Goal: Information Seeking & Learning: Learn about a topic

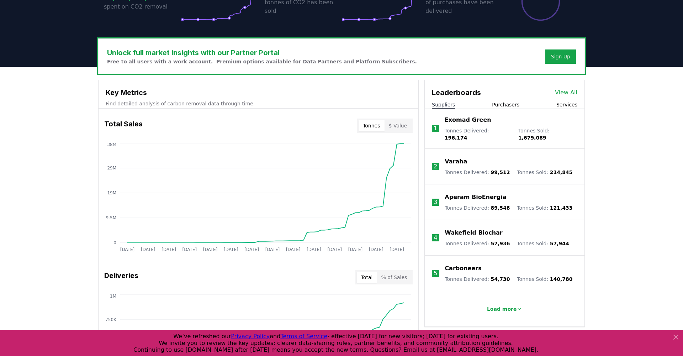
scroll to position [188, 0]
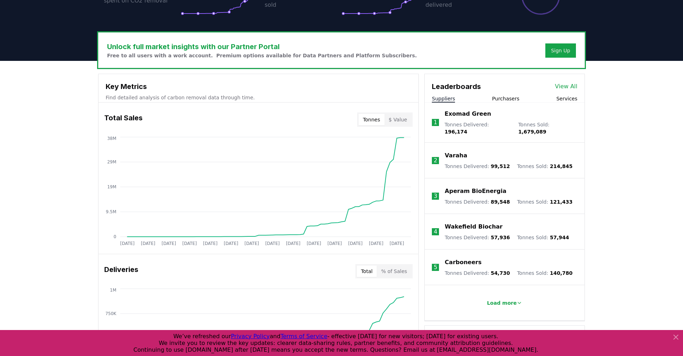
click at [499, 98] on button "Purchasers" at bounding box center [505, 98] width 27 height 7
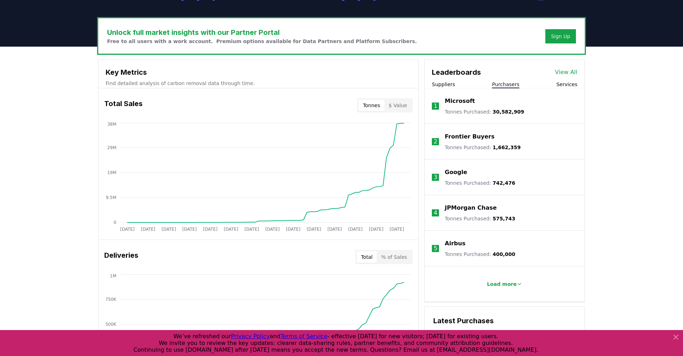
scroll to position [207, 0]
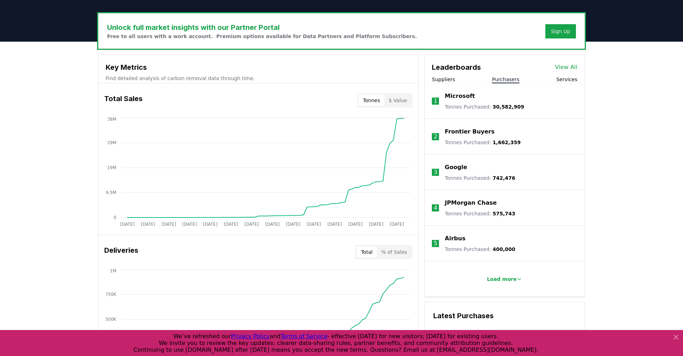
click at [404, 97] on button "$ Value" at bounding box center [398, 100] width 27 height 11
click at [376, 100] on button "Tonnes" at bounding box center [372, 100] width 26 height 11
click at [402, 101] on button "$ Value" at bounding box center [398, 100] width 27 height 11
click at [367, 104] on button "Tonnes" at bounding box center [372, 100] width 26 height 11
click at [404, 104] on button "$ Value" at bounding box center [398, 100] width 27 height 11
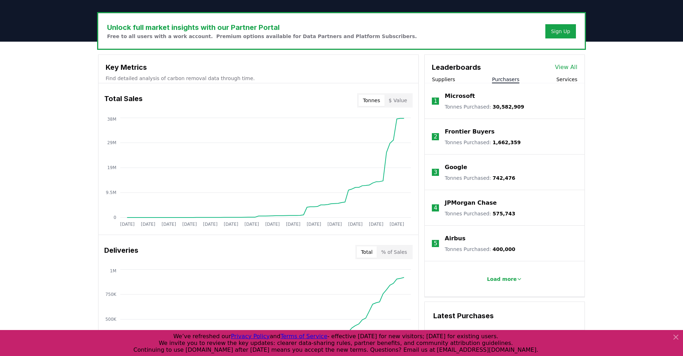
click at [366, 104] on button "Tonnes" at bounding box center [372, 100] width 26 height 11
click at [394, 104] on button "$ Value" at bounding box center [398, 100] width 27 height 11
click at [435, 99] on p "1" at bounding box center [436, 101] width 4 height 9
click at [457, 99] on p "Microsoft" at bounding box center [460, 96] width 30 height 9
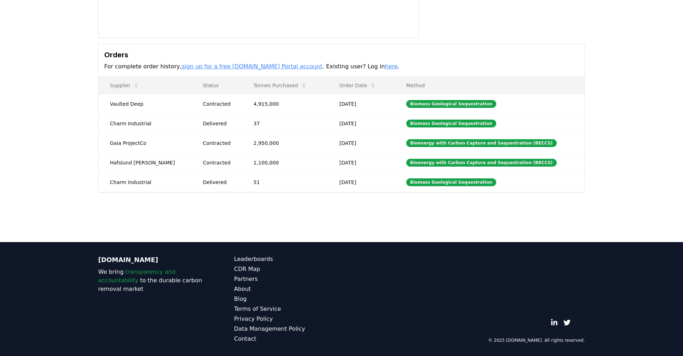
scroll to position [168, 0]
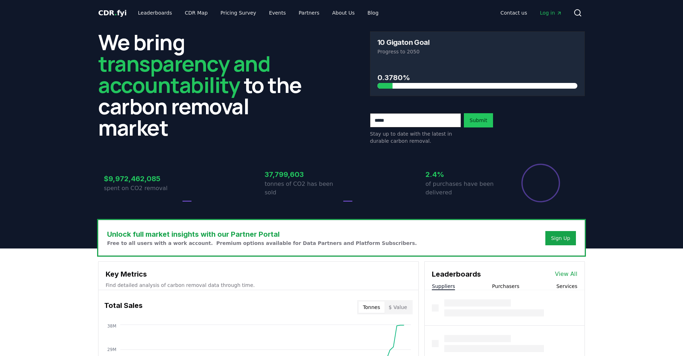
scroll to position [207, 0]
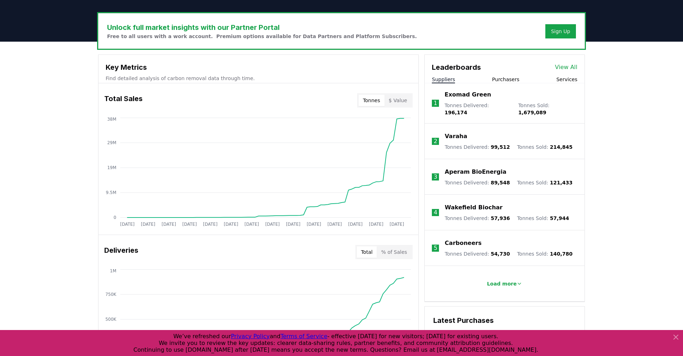
click at [500, 78] on button "Purchasers" at bounding box center [505, 79] width 27 height 7
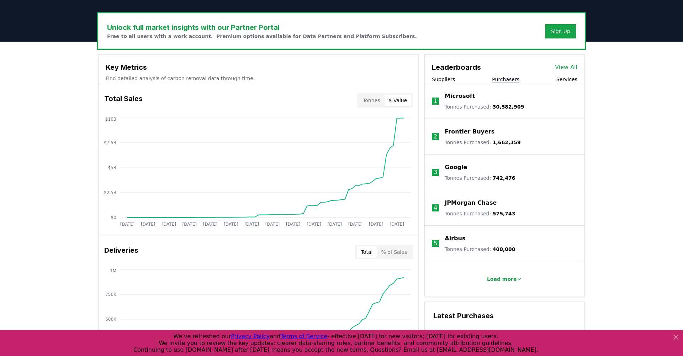
click at [404, 101] on button "$ Value" at bounding box center [398, 100] width 27 height 11
click at [372, 99] on button "Tonnes" at bounding box center [372, 100] width 26 height 11
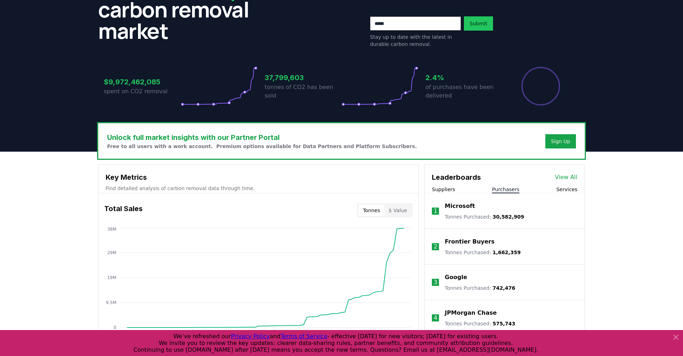
scroll to position [96, 0]
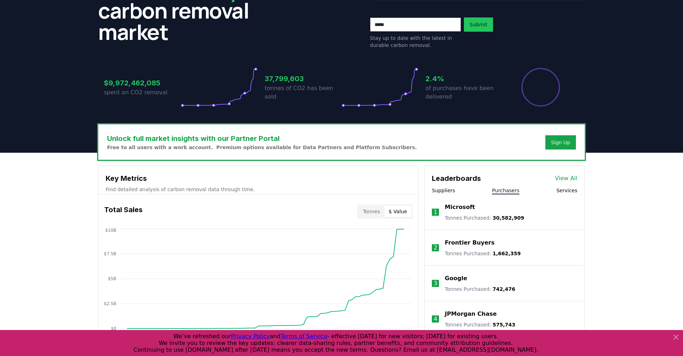
click at [402, 213] on button "$ Value" at bounding box center [398, 211] width 27 height 11
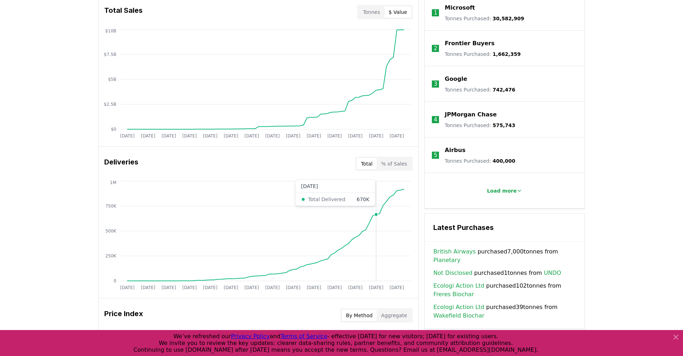
scroll to position [273, 0]
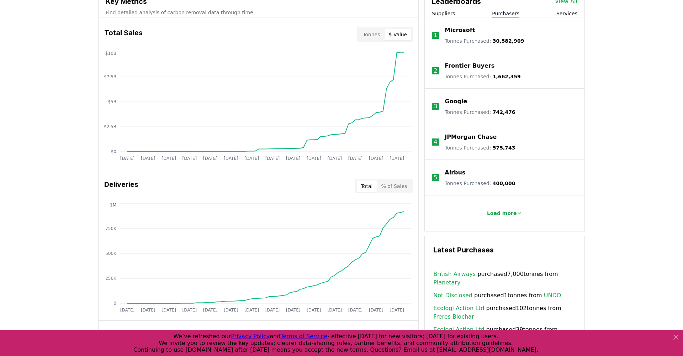
click at [394, 185] on button "% of Sales" at bounding box center [394, 185] width 35 height 11
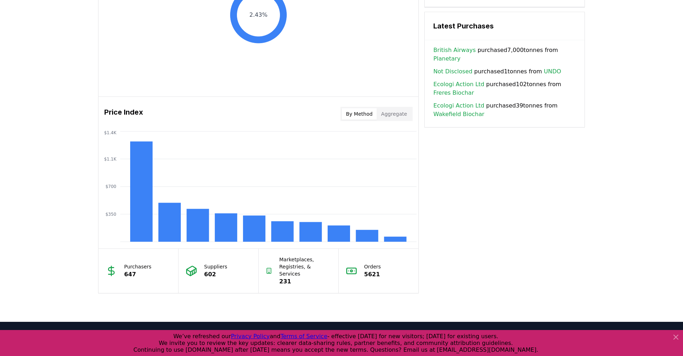
scroll to position [497, 0]
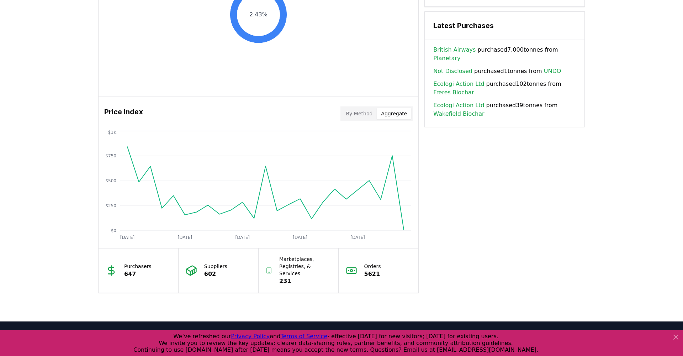
click at [392, 116] on button "Aggregate" at bounding box center [394, 113] width 35 height 11
click at [369, 109] on button "By Method" at bounding box center [359, 113] width 35 height 11
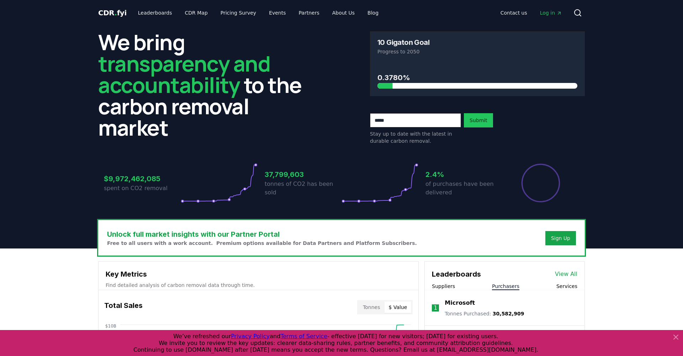
scroll to position [0, 0]
click at [331, 10] on link "About Us" at bounding box center [344, 12] width 34 height 13
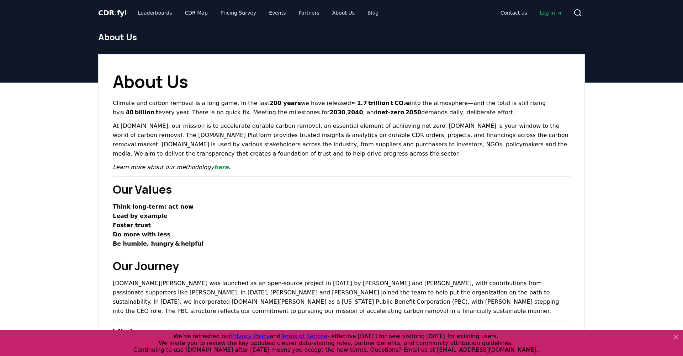
click at [362, 11] on link "Blog" at bounding box center [373, 12] width 22 height 13
click at [363, 13] on link "Blog" at bounding box center [373, 12] width 22 height 13
